Goal: Task Accomplishment & Management: Manage account settings

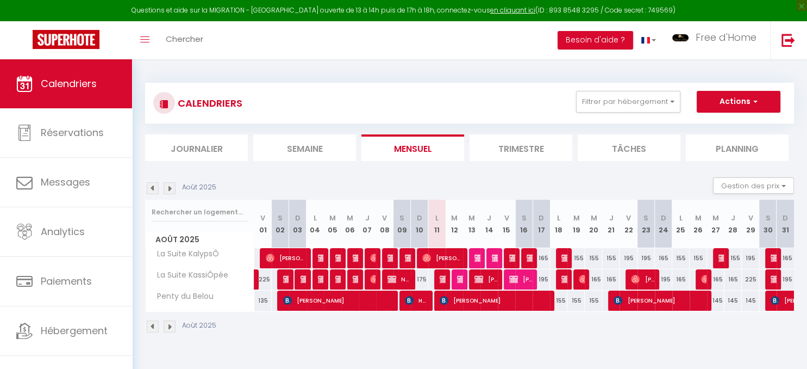
click at [169, 188] on img at bounding box center [170, 188] width 12 height 12
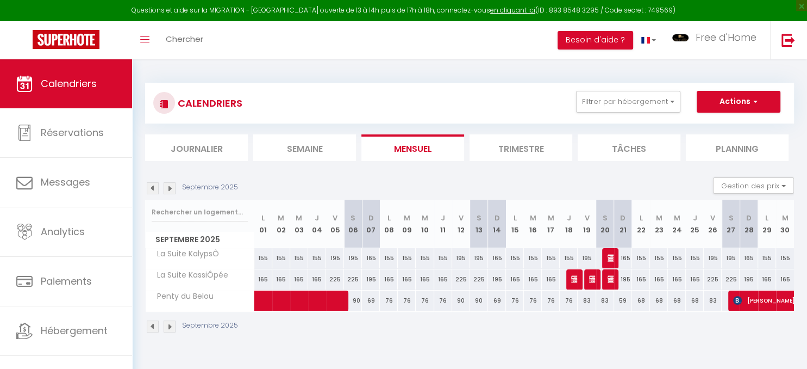
click at [572, 279] on img at bounding box center [575, 279] width 9 height 9
select select "KO"
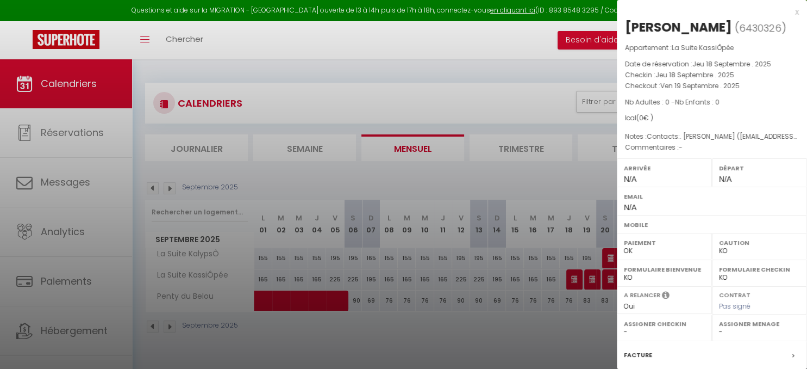
click at [488, 180] on div at bounding box center [403, 184] width 807 height 369
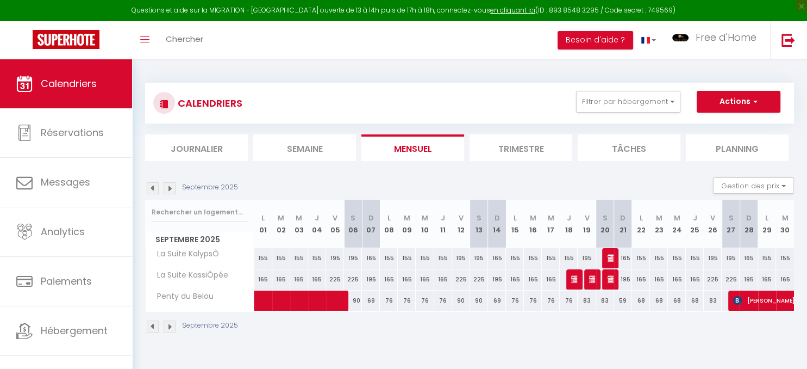
click at [150, 186] on img at bounding box center [153, 188] width 12 height 12
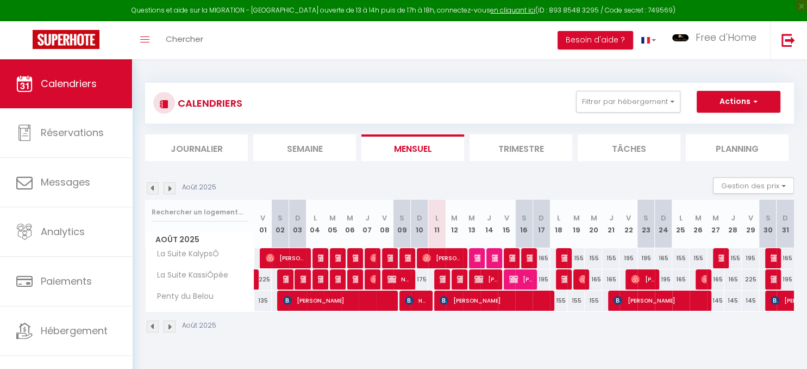
click at [562, 284] on span "[PERSON_NAME] [PERSON_NAME] Amor" at bounding box center [565, 279] width 6 height 21
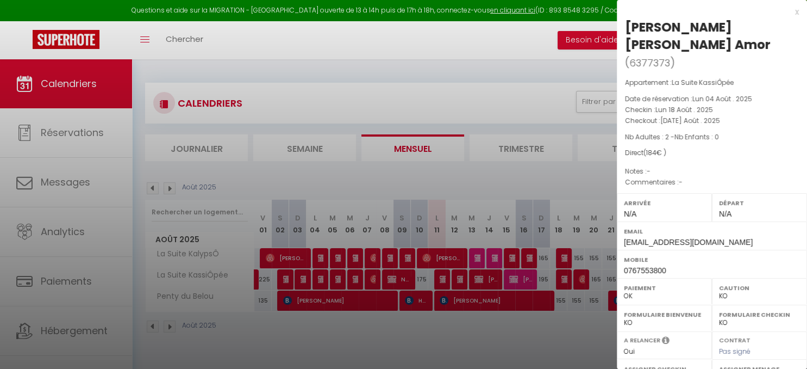
click at [560, 253] on div at bounding box center [403, 184] width 807 height 369
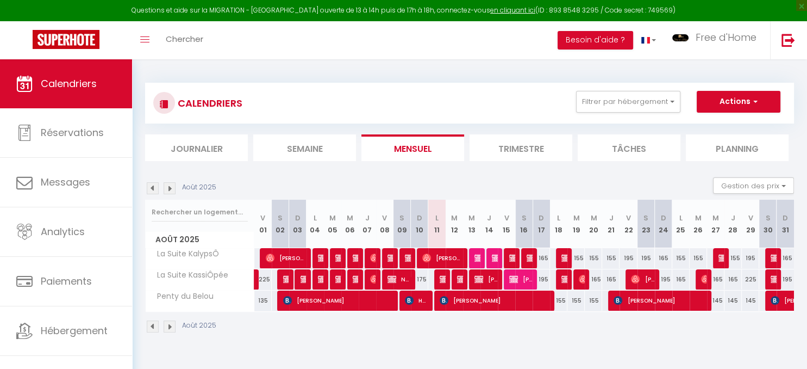
click at [560, 253] on div at bounding box center [564, 258] width 17 height 21
click at [562, 255] on img at bounding box center [566, 257] width 9 height 9
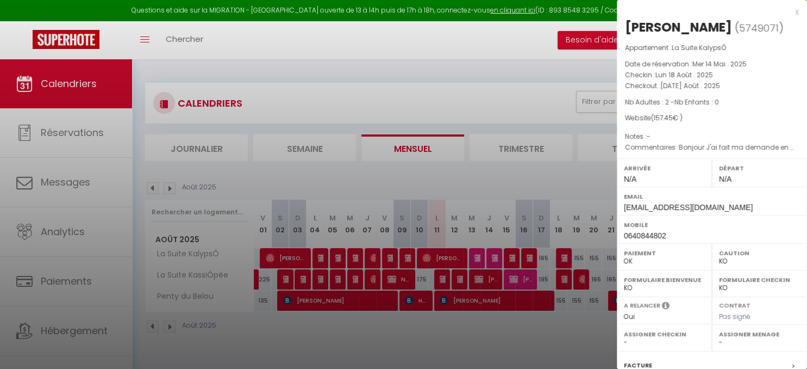
click at [536, 327] on div at bounding box center [403, 184] width 807 height 369
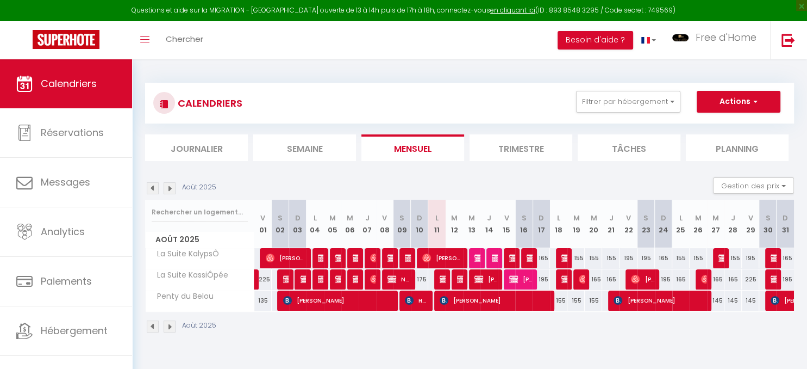
click at [567, 278] on img at bounding box center [566, 279] width 9 height 9
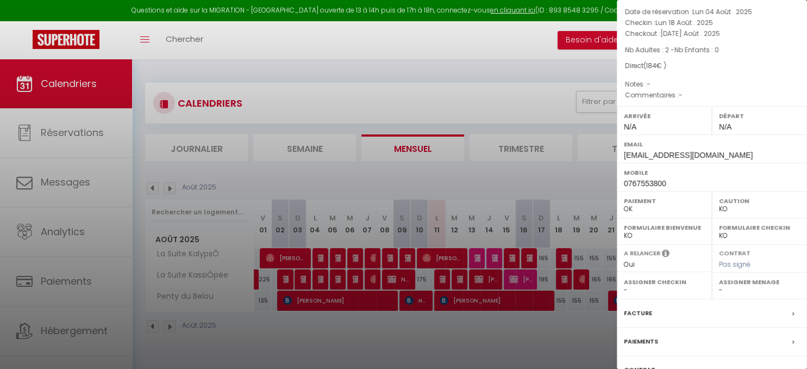
scroll to position [154, 0]
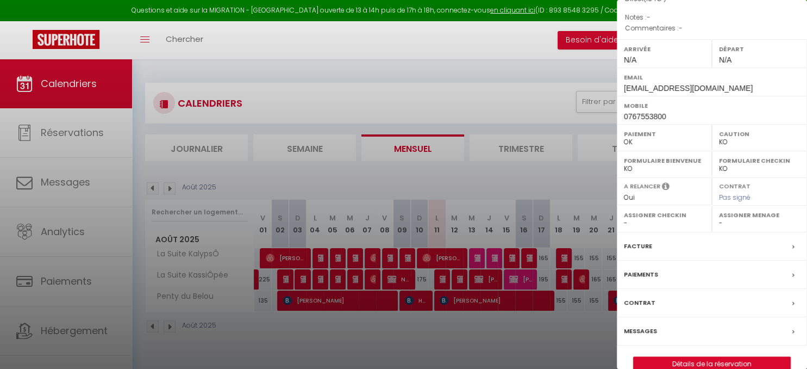
click at [648, 325] on label "Messages" at bounding box center [640, 330] width 33 height 11
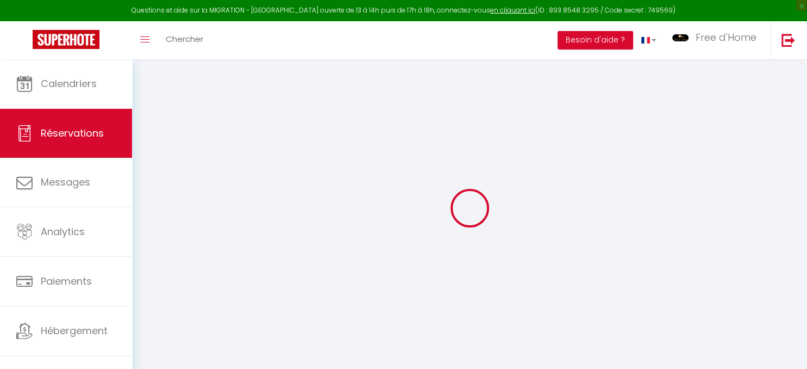
select select
checkbox input "true"
select select
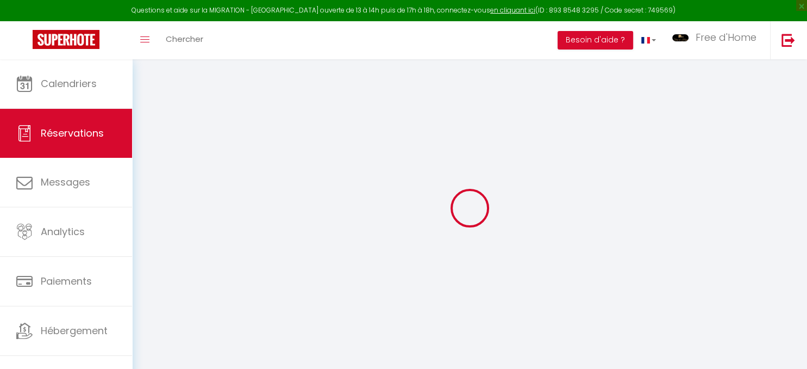
checkbox input "true"
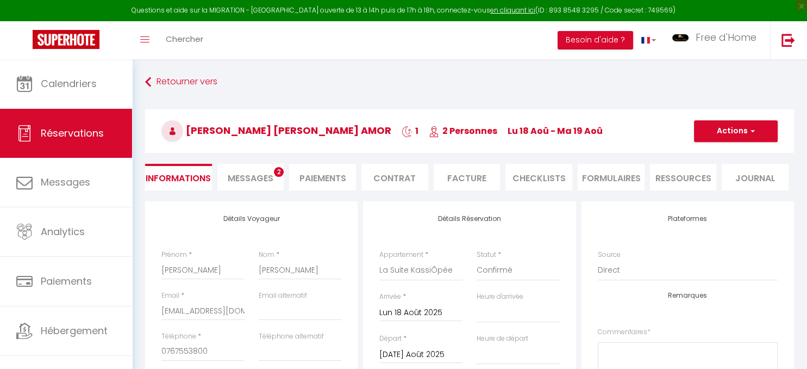
click at [257, 173] on span "Messages" at bounding box center [251, 178] width 46 height 13
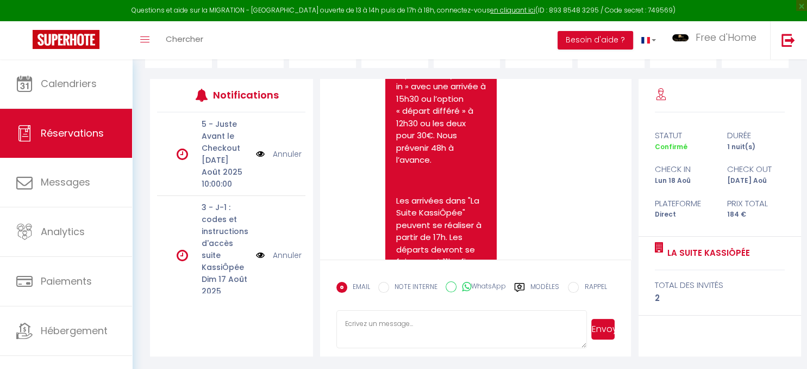
scroll to position [649, 0]
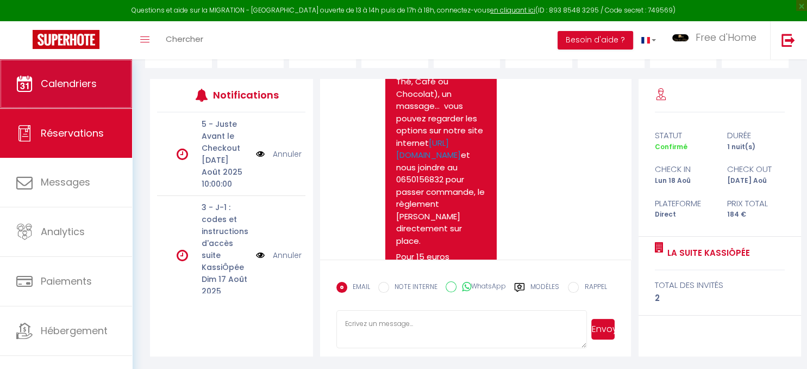
click at [101, 95] on link "Calendriers" at bounding box center [66, 83] width 132 height 49
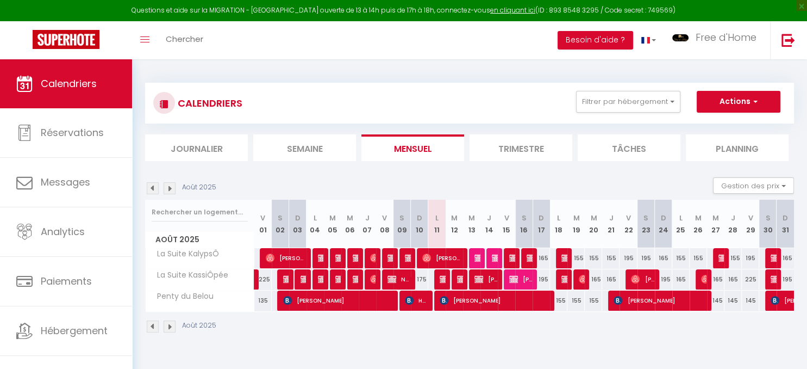
click at [581, 280] on img at bounding box center [583, 279] width 9 height 9
select select "OK"
select select "0"
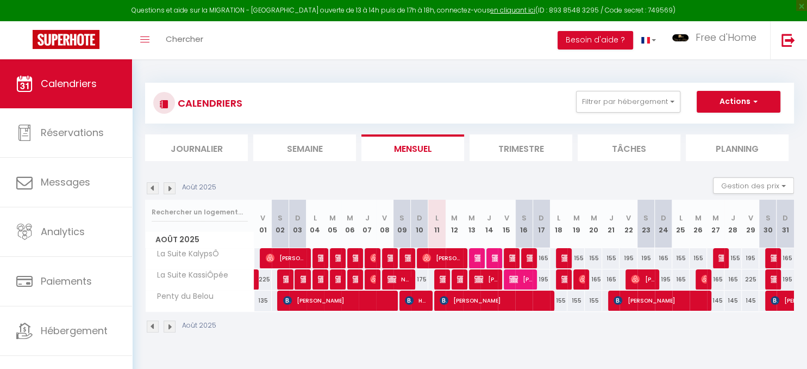
select select "1"
select select
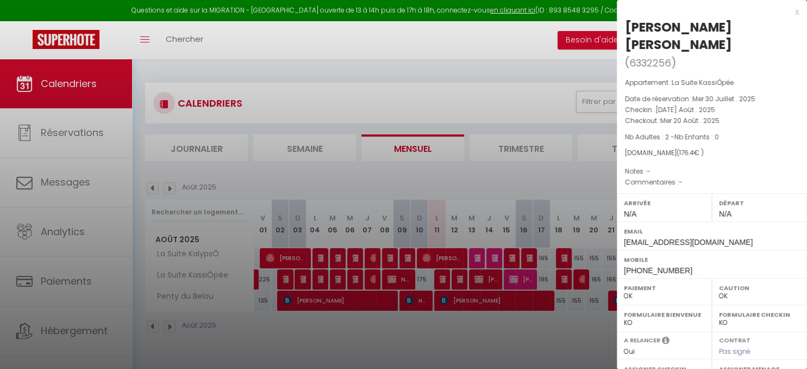
drag, startPoint x: 529, startPoint y: 342, endPoint x: 671, endPoint y: 294, distance: 149.6
click at [530, 342] on div at bounding box center [403, 184] width 807 height 369
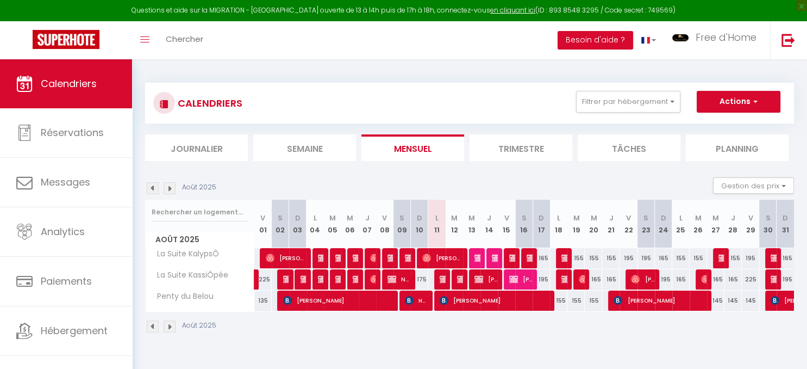
click at [774, 280] on img at bounding box center [775, 279] width 9 height 9
select select "KO"
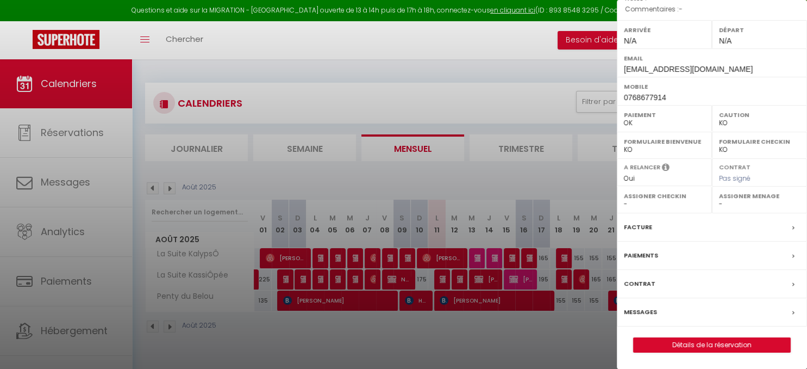
scroll to position [154, 0]
click at [697, 345] on link "Détails de la réservation" at bounding box center [712, 345] width 157 height 14
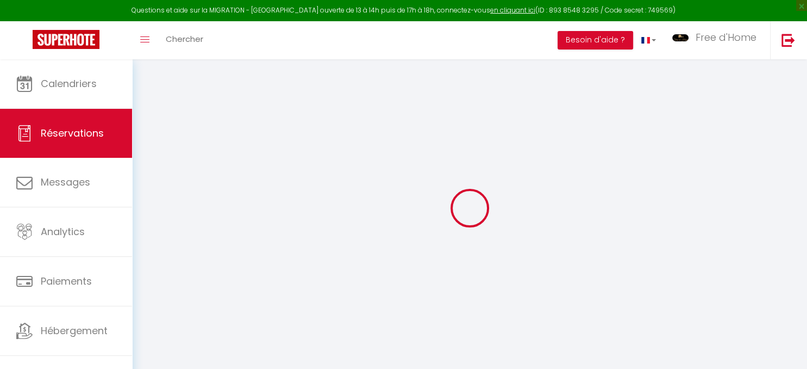
select select
checkbox input "false"
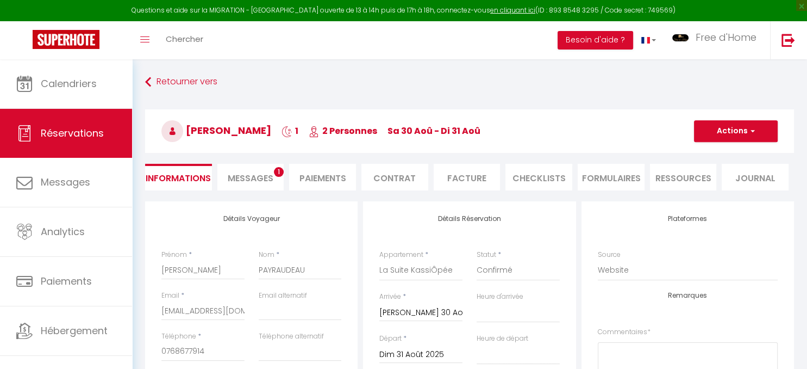
select select
checkbox input "false"
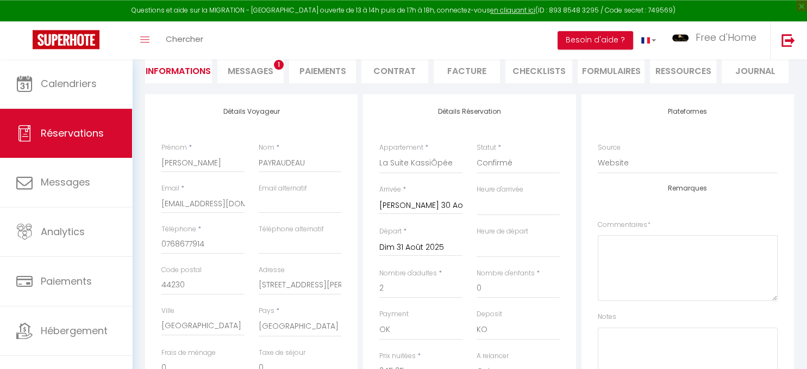
scroll to position [172, 0]
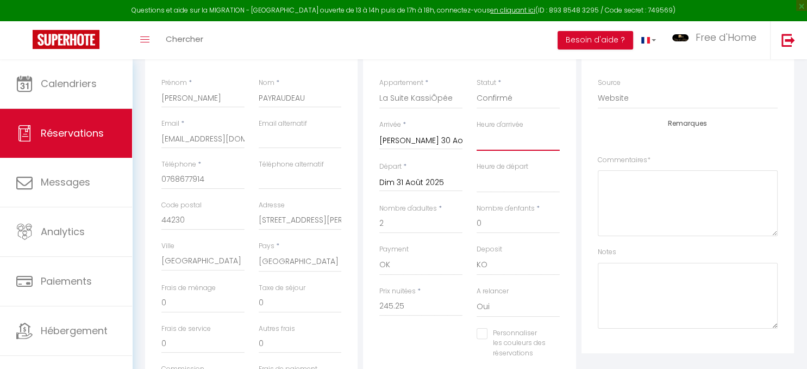
click at [477, 130] on select "Heure d'arrivée" at bounding box center [518, 140] width 83 height 21
type input "4"
select select
checkbox input "false"
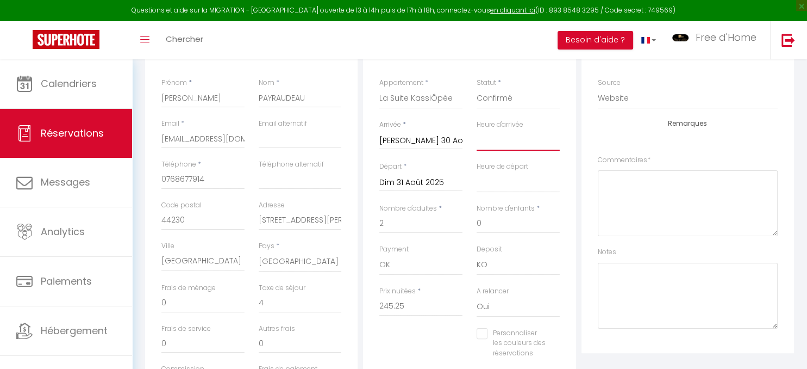
select select
select select "15:30"
click option "15:30" at bounding box center [0, 0] width 0 height 0
select select
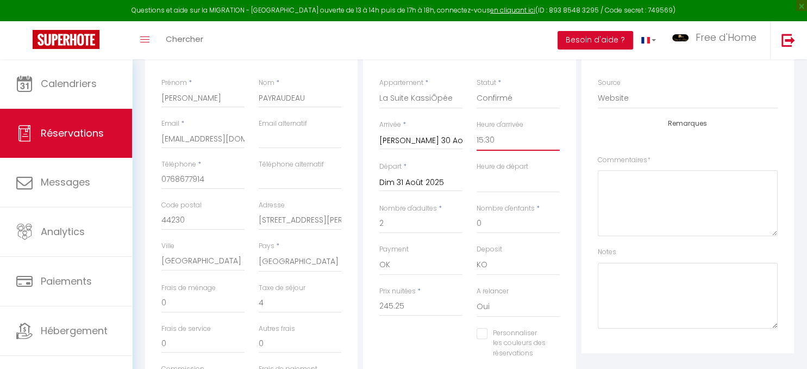
checkbox input "false"
click at [477, 172] on select "00:00 00:30 01:00 01:30 02:00 02:30 03:00 03:30 04:00 04:30 05:00 05:30 06:00 0…" at bounding box center [518, 182] width 83 height 21
select select "12:30"
click option "12:30" at bounding box center [0, 0] width 0 height 0
checkbox input "false"
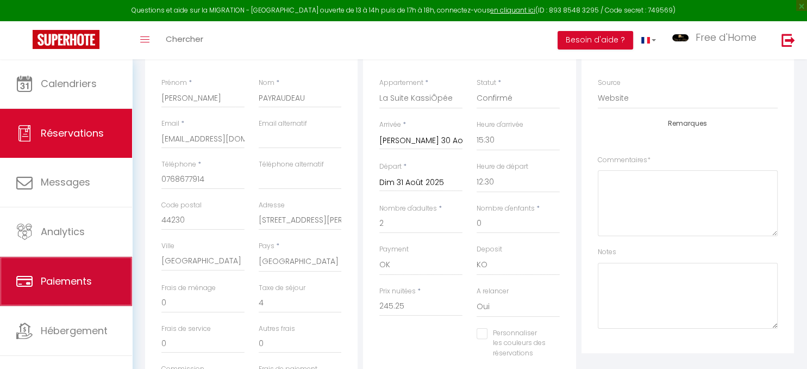
click at [63, 280] on span "Paiements" at bounding box center [66, 281] width 51 height 14
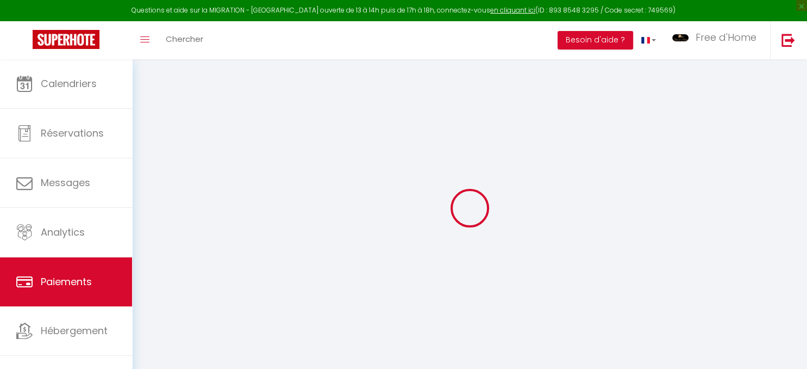
select select "2"
select select "0"
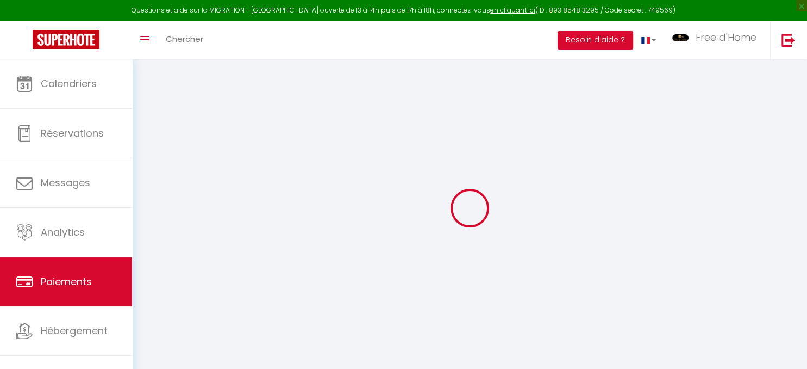
select select "0"
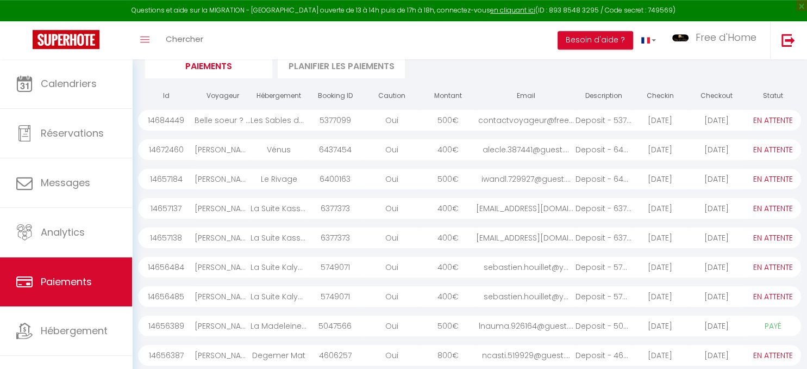
scroll to position [172, 0]
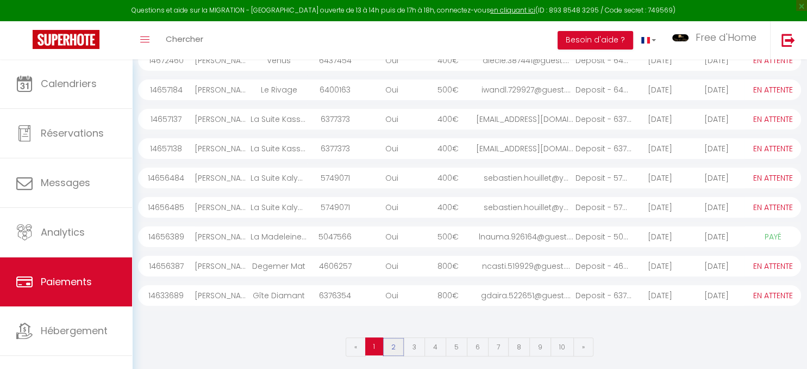
click at [396, 345] on link "2" at bounding box center [394, 346] width 22 height 19
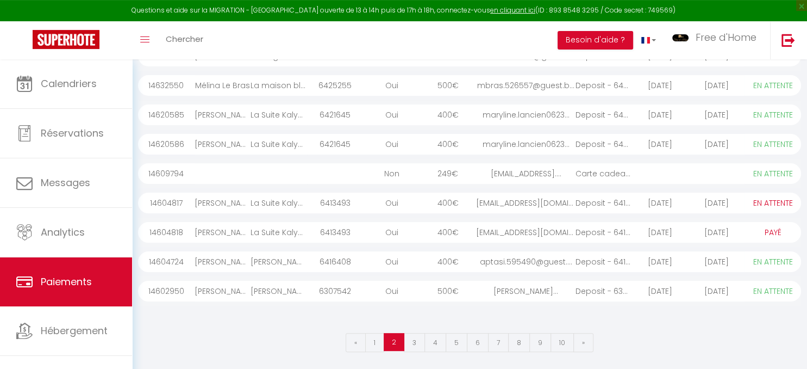
scroll to position [176, 0]
click at [415, 340] on link "3" at bounding box center [414, 342] width 21 height 19
select select "0"
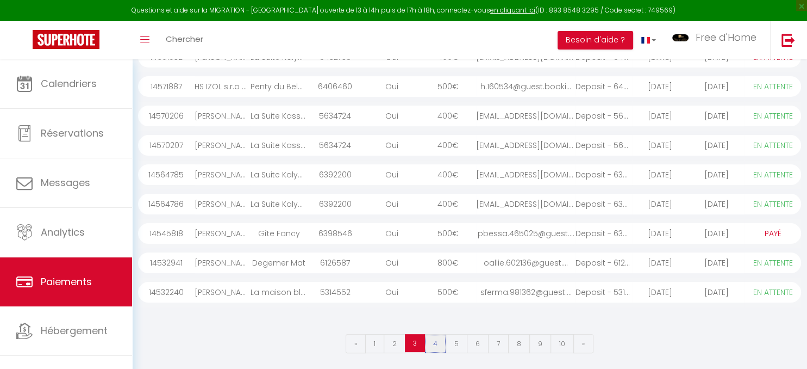
click at [435, 342] on link "4" at bounding box center [436, 343] width 22 height 19
select select "0"
click at [460, 342] on link "5" at bounding box center [457, 343] width 22 height 19
click at [478, 341] on link "6" at bounding box center [478, 343] width 22 height 19
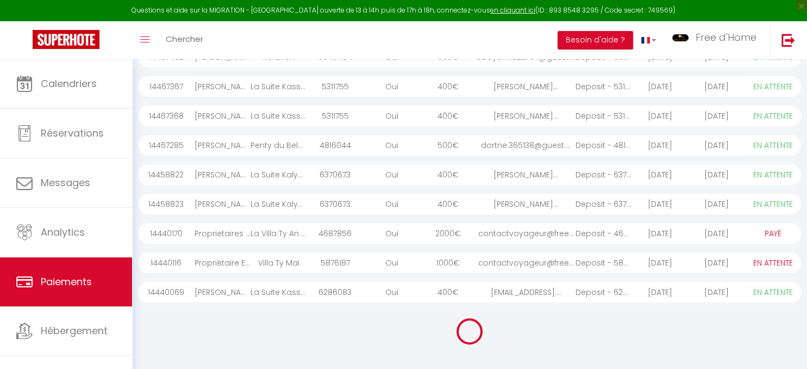
select select "0"
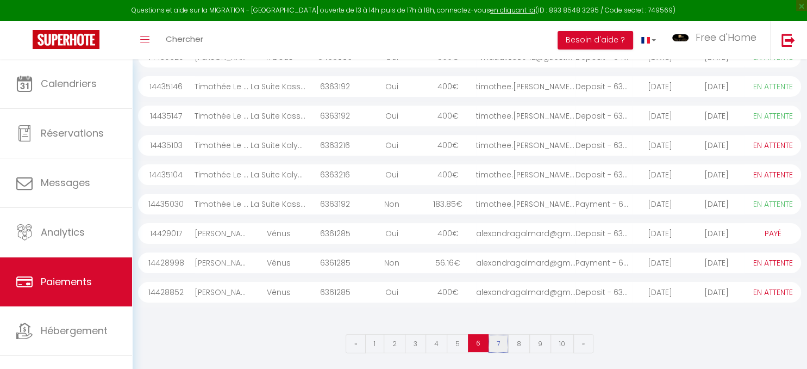
click at [500, 347] on link "7" at bounding box center [498, 343] width 21 height 19
select select "0"
select select "1"
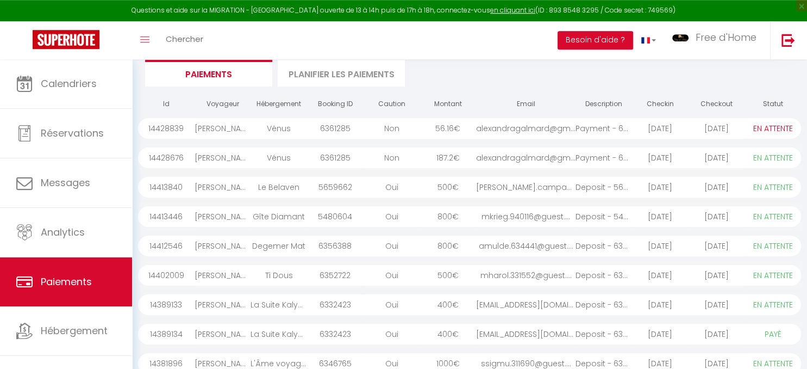
scroll to position [172, 0]
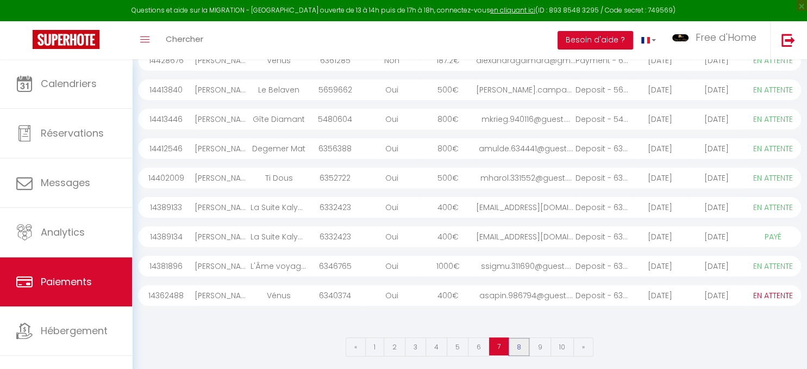
click at [523, 347] on link "8" at bounding box center [519, 346] width 22 height 19
select select "0"
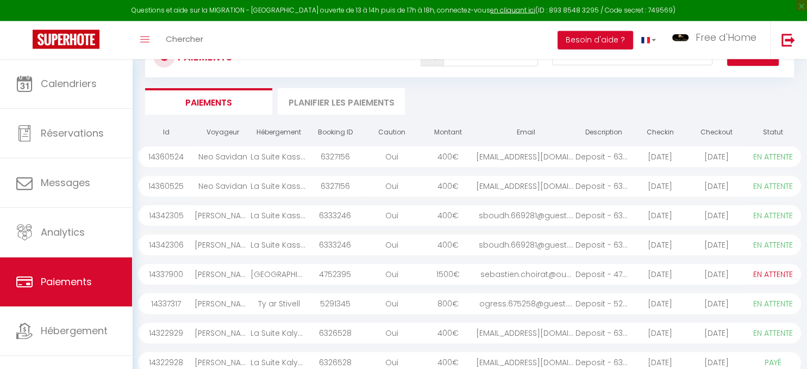
scroll to position [0, 0]
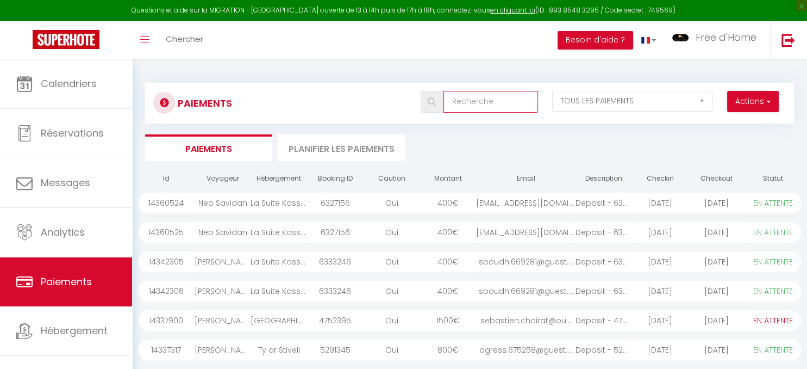
click at [472, 103] on input "text" at bounding box center [491, 102] width 94 height 22
type input "qu"
select select "0"
type input "quene"
select select "0"
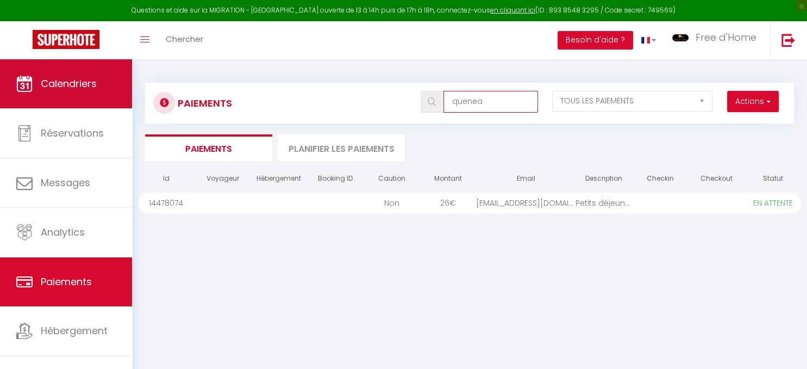
type input "quenea"
click at [38, 88] on link "Calendriers" at bounding box center [66, 83] width 132 height 49
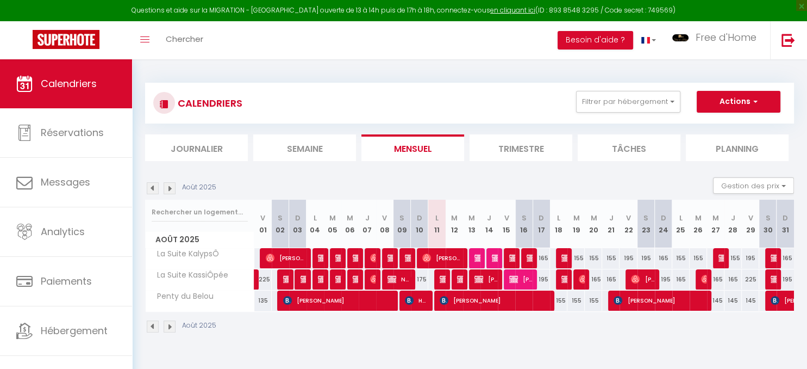
click at [440, 280] on img at bounding box center [444, 279] width 9 height 9
select select "OK"
select select "0"
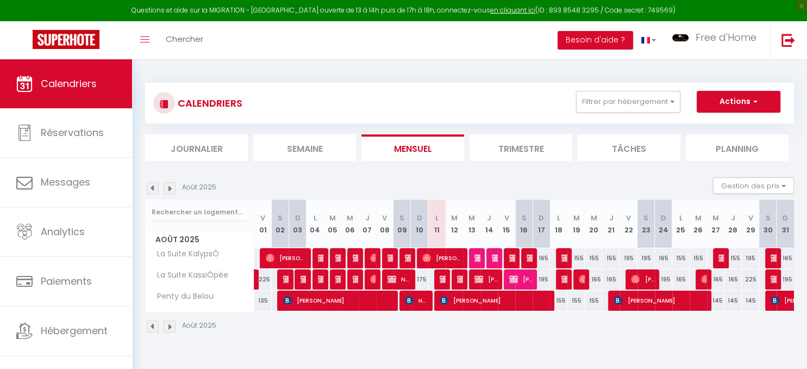
select select "1"
select select
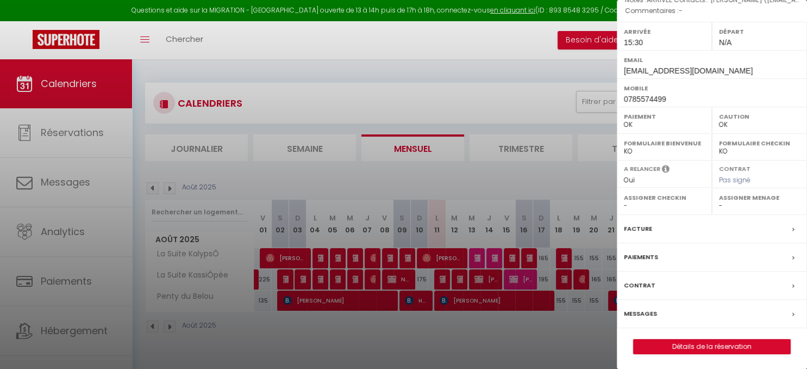
click at [458, 277] on div at bounding box center [403, 184] width 807 height 369
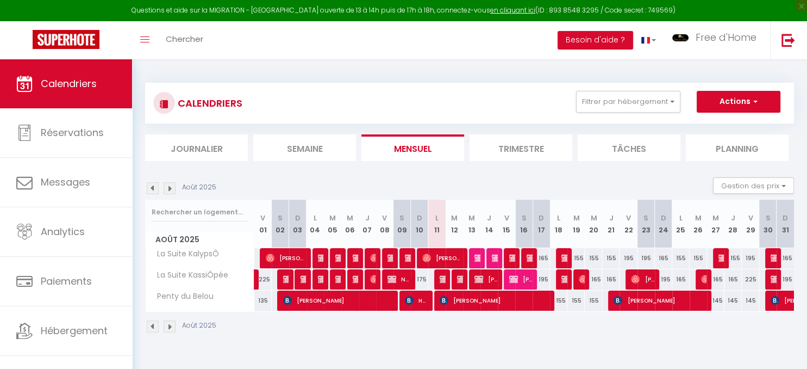
click at [458, 279] on img at bounding box center [461, 279] width 9 height 9
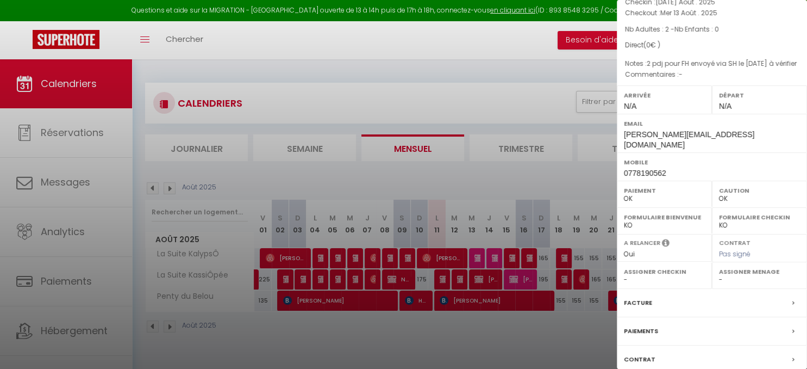
scroll to position [27, 0]
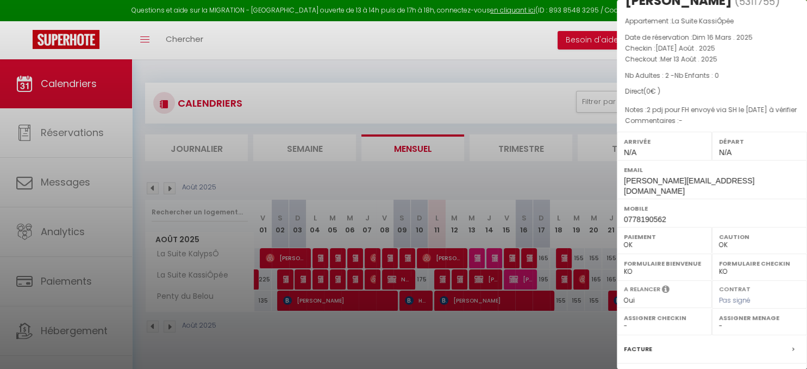
click at [529, 68] on div at bounding box center [403, 184] width 807 height 369
